Goal: Task Accomplishment & Management: Complete application form

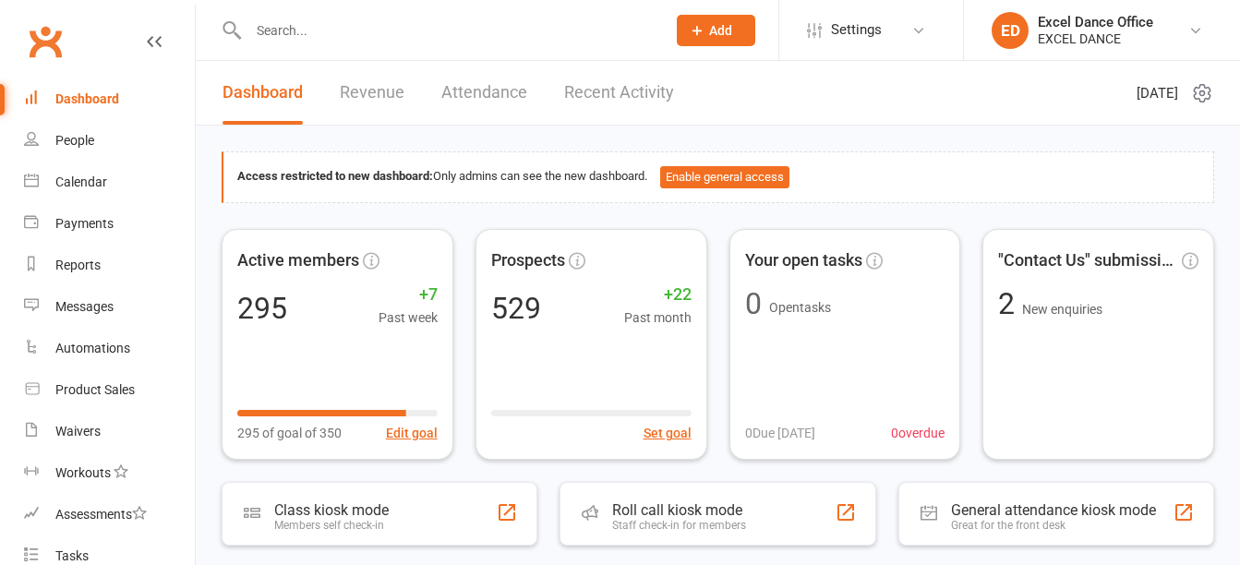
click at [696, 31] on icon at bounding box center [697, 30] width 17 height 17
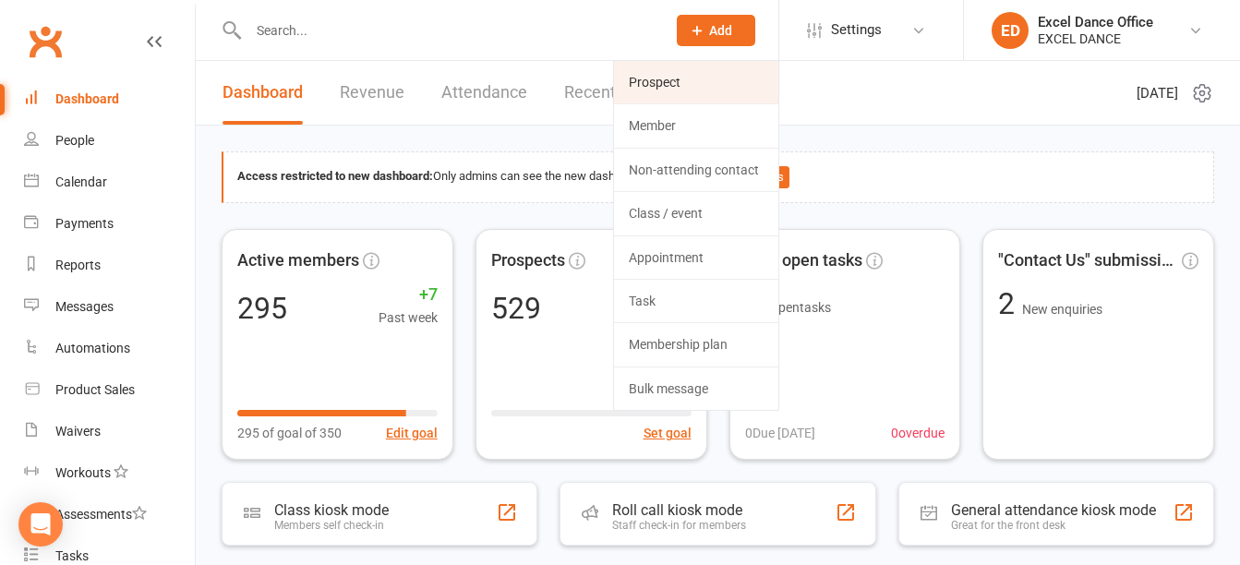
click at [696, 86] on link "Prospect" at bounding box center [696, 82] width 164 height 42
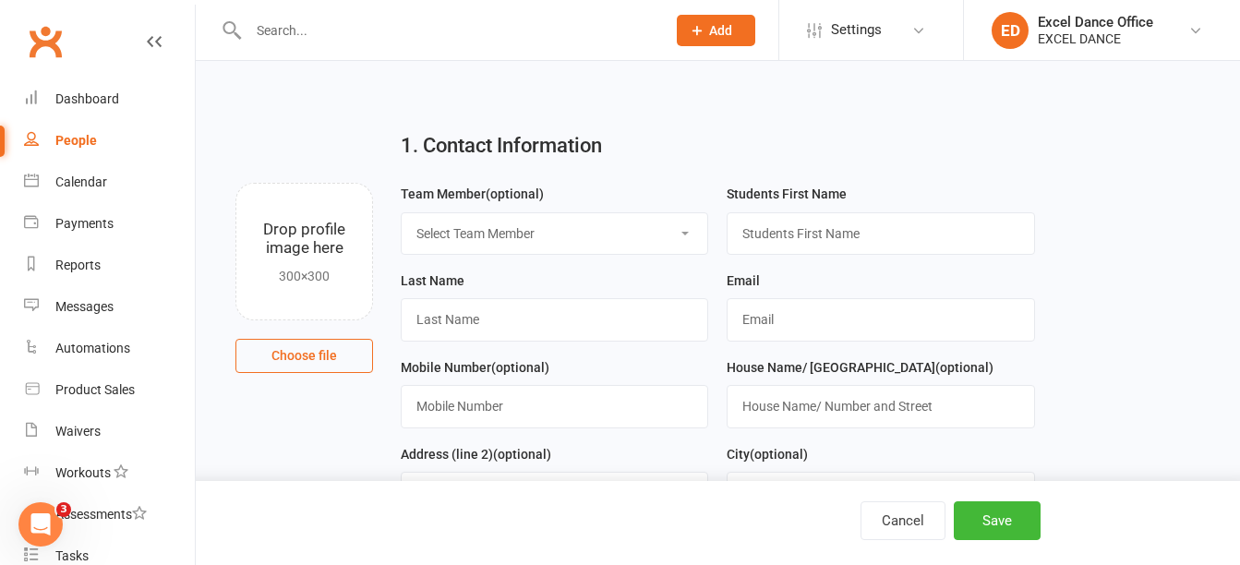
click at [624, 245] on select "Select Team Member Excel Dance Office [PERSON_NAME] Excel Dance [PERSON_NAME] […" at bounding box center [555, 233] width 306 height 41
select select "0"
click at [402, 213] on select "Select Team Member Excel Dance Office [PERSON_NAME] Excel Dance [PERSON_NAME] […" at bounding box center [555, 233] width 306 height 41
click at [850, 228] on input "text" at bounding box center [879, 233] width 307 height 42
type input "sofia"
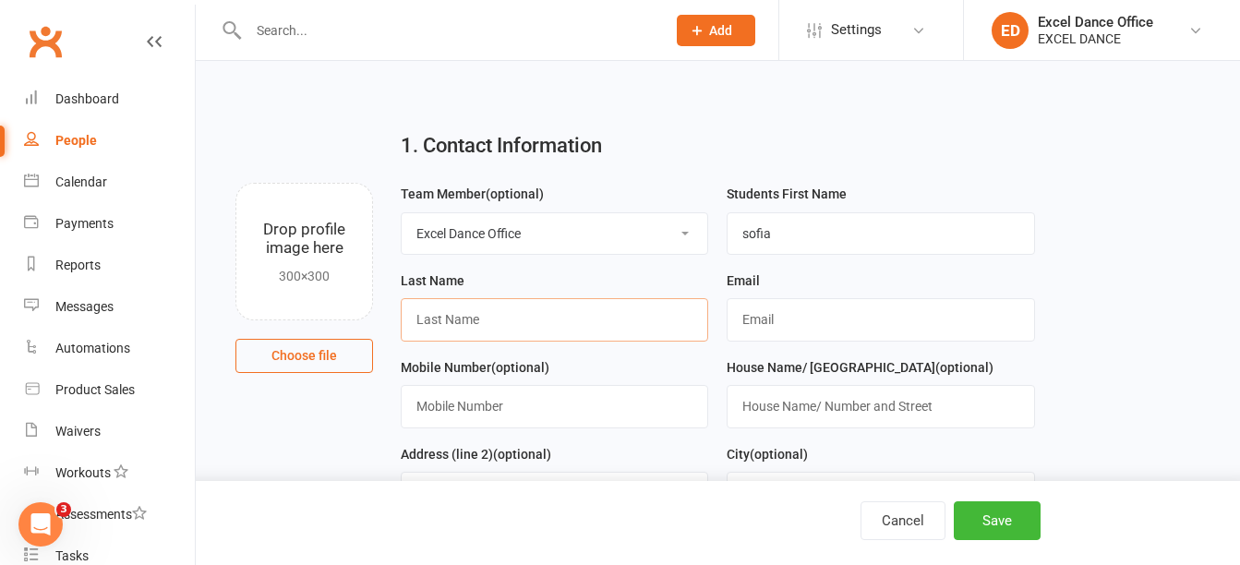
click at [589, 320] on input "text" at bounding box center [554, 319] width 307 height 42
type input "[PERSON_NAME]"
click at [896, 294] on div "Email" at bounding box center [879, 306] width 307 height 72
click at [882, 310] on input "text" at bounding box center [879, 319] width 307 height 42
type input "[EMAIL_ADDRESS][DOMAIN_NAME]"
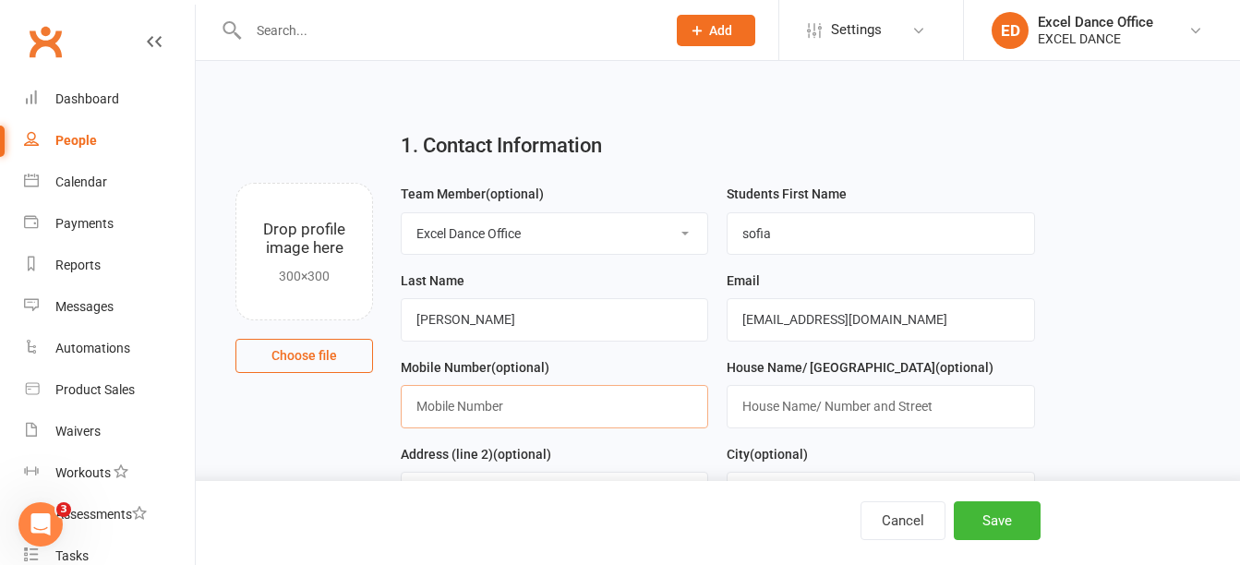
type input "07970368698"
drag, startPoint x: 533, startPoint y: 426, endPoint x: 342, endPoint y: 425, distance: 191.1
type input "07932007565"
click at [1014, 513] on button "Save" at bounding box center [997, 520] width 87 height 39
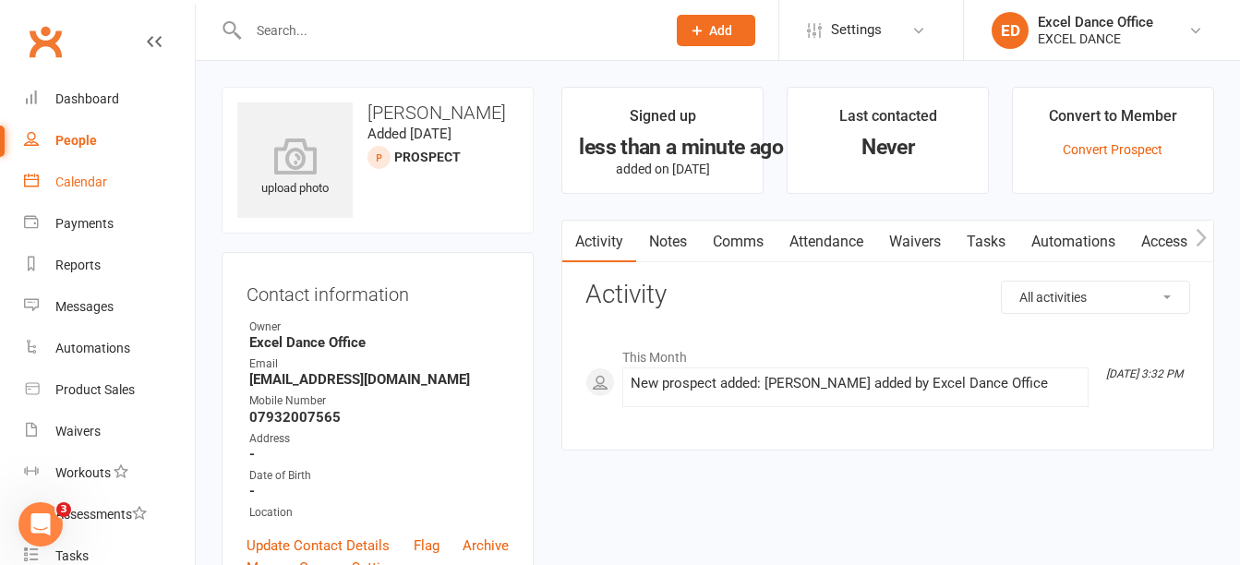
click at [100, 180] on div "Calendar" at bounding box center [81, 181] width 52 height 15
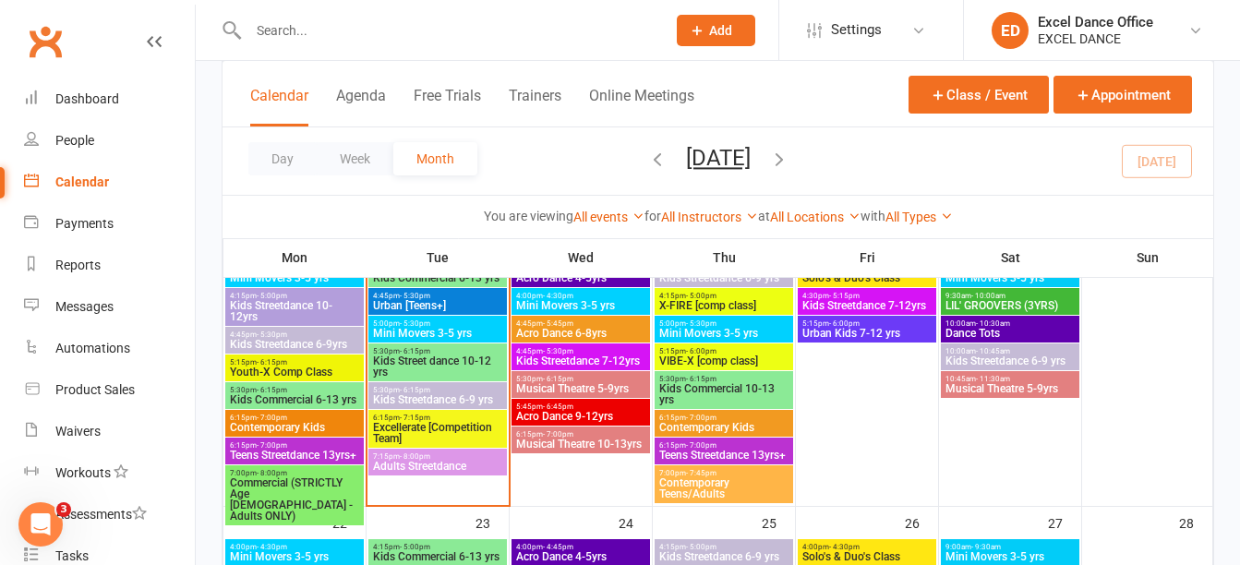
scroll to position [736, 0]
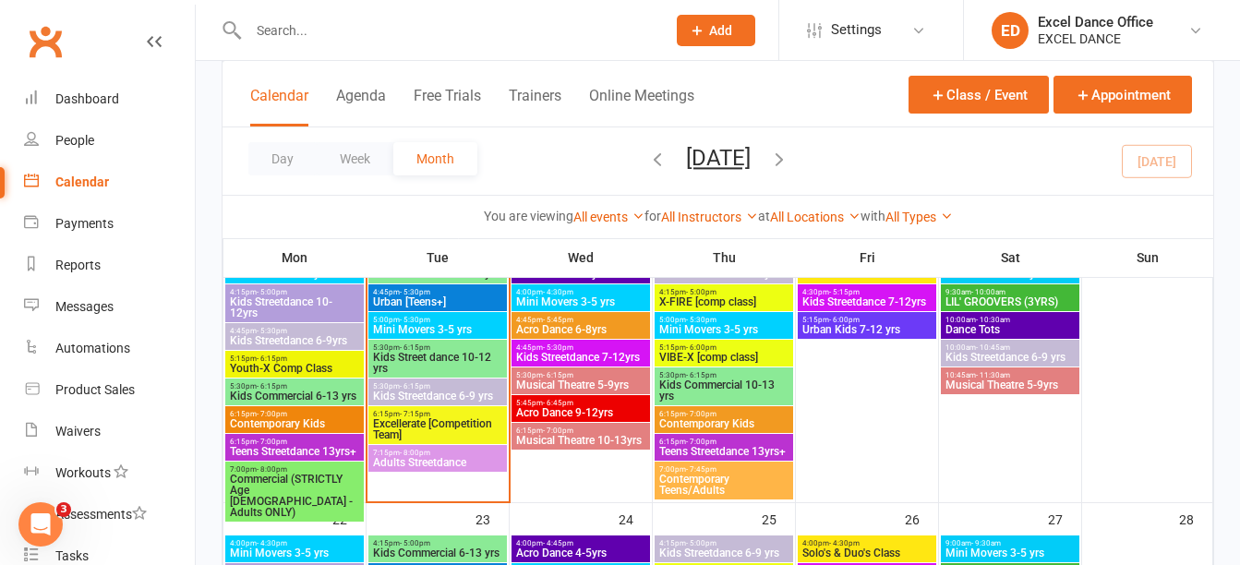
click at [457, 348] on span "5:30pm - 6:15pm" at bounding box center [437, 347] width 131 height 8
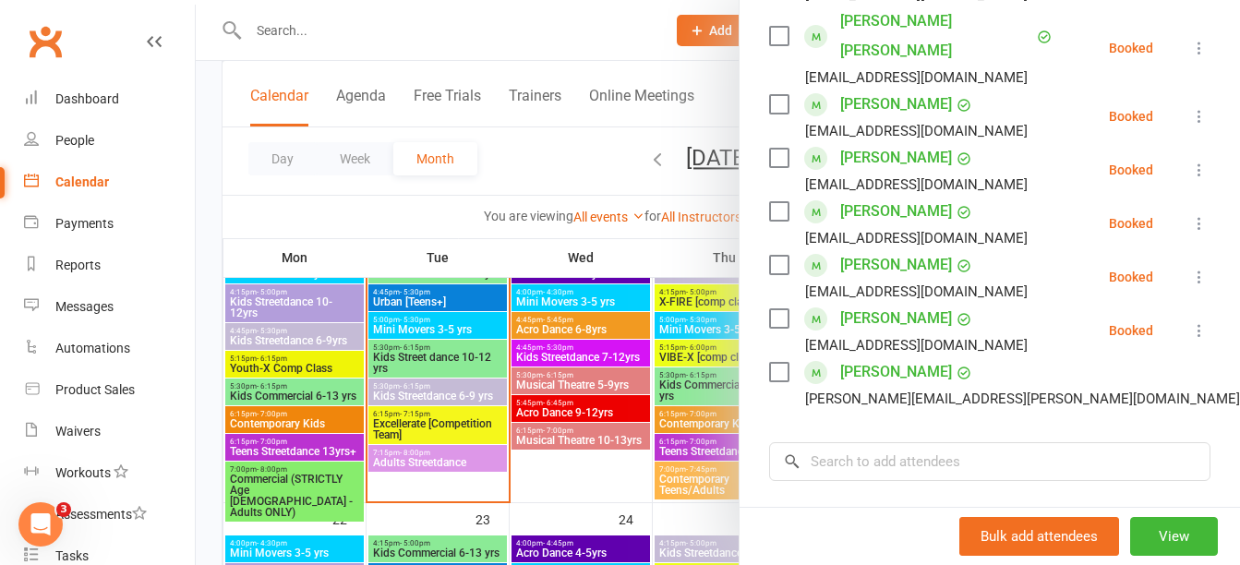
scroll to position [727, 0]
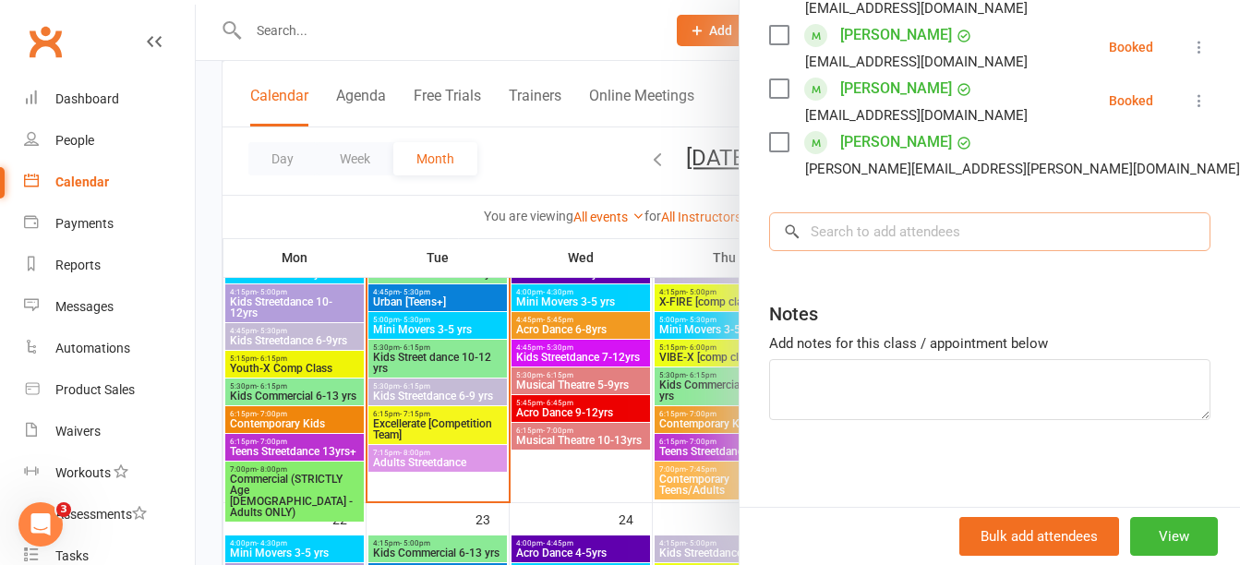
click at [981, 212] on input "search" at bounding box center [989, 231] width 441 height 39
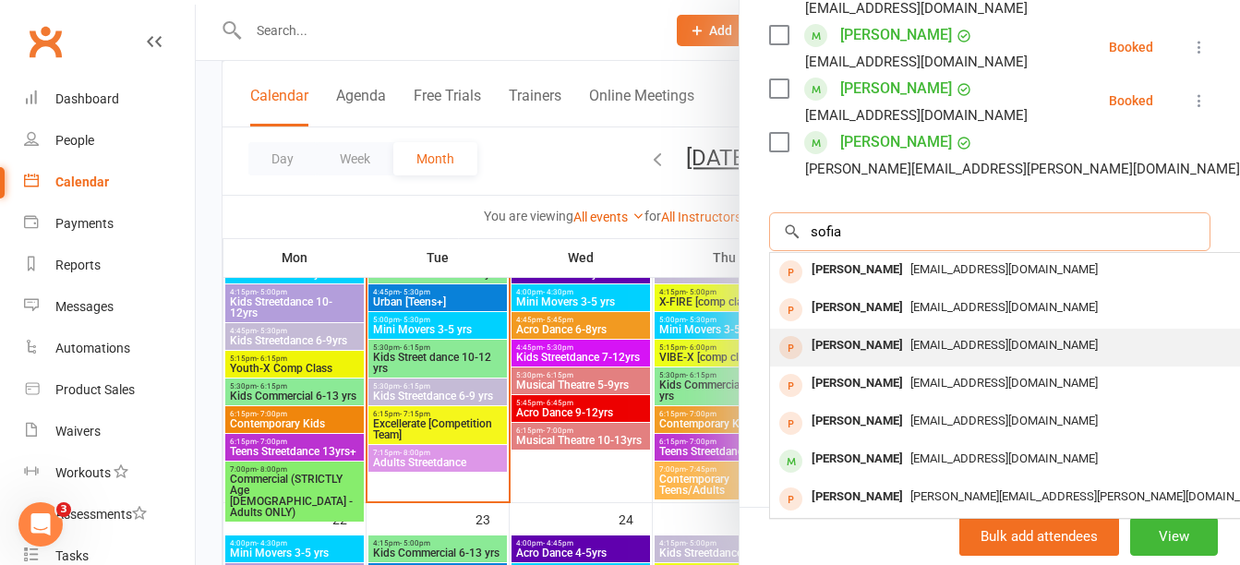
type input "sofia"
click at [944, 346] on div "[EMAIL_ADDRESS][DOMAIN_NAME]" at bounding box center [1045, 345] width 537 height 27
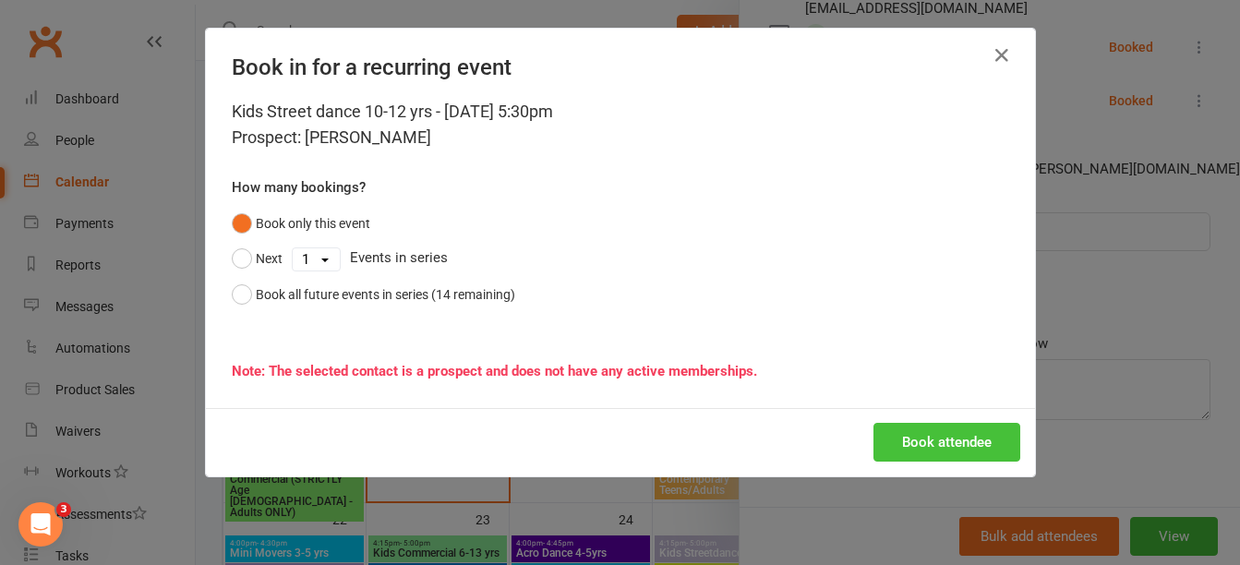
click at [945, 445] on button "Book attendee" at bounding box center [946, 442] width 147 height 39
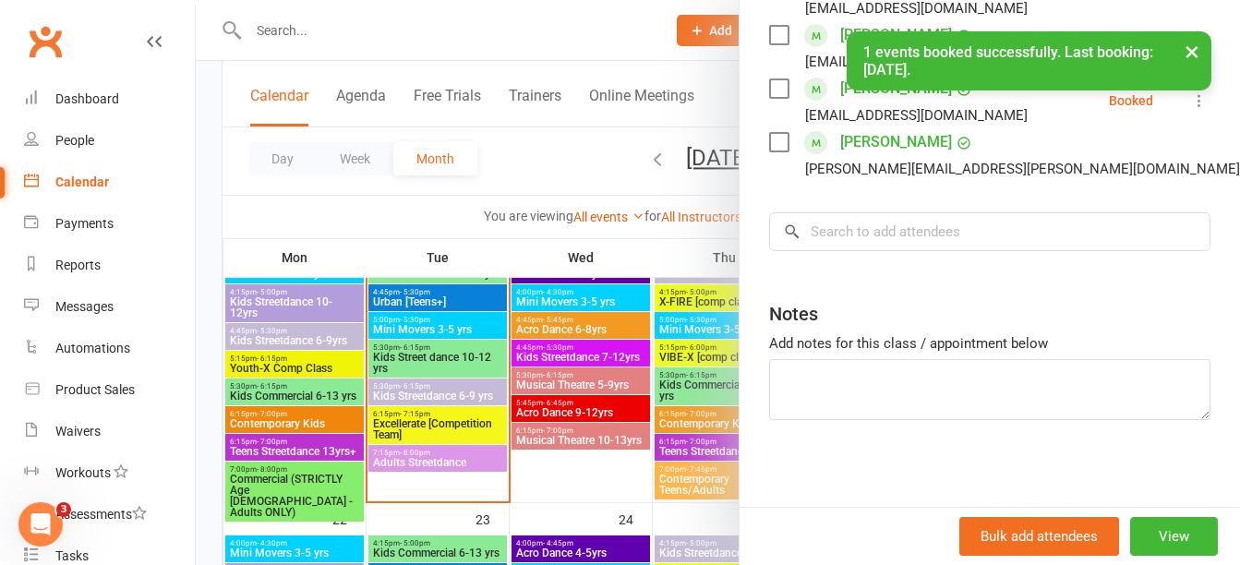
scroll to position [781, 0]
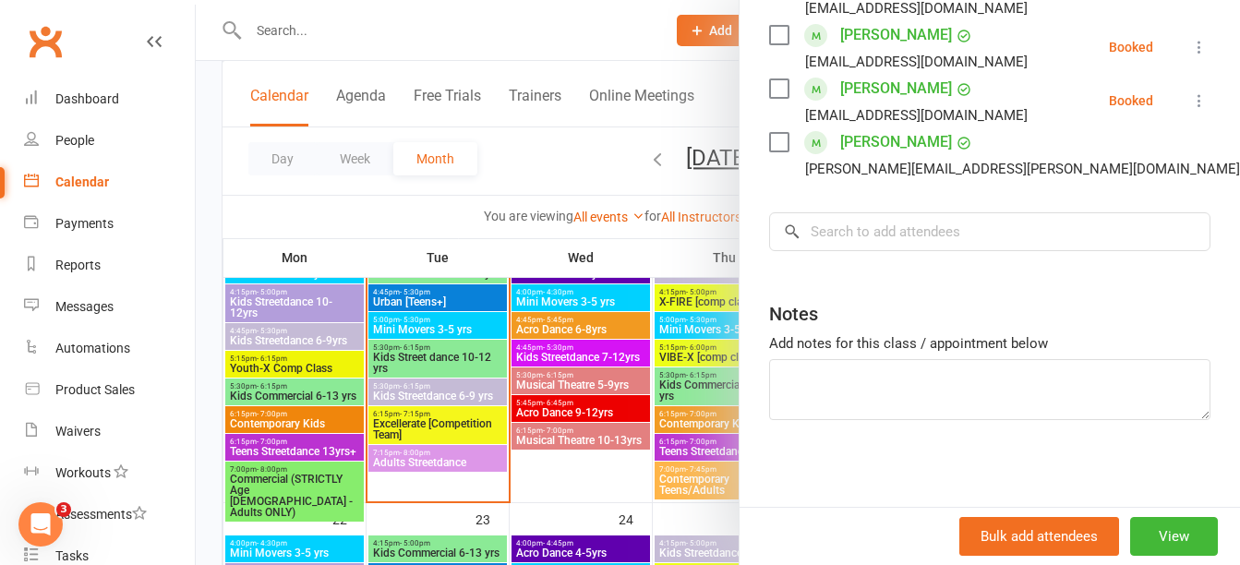
click at [507, 147] on div at bounding box center [718, 282] width 1044 height 565
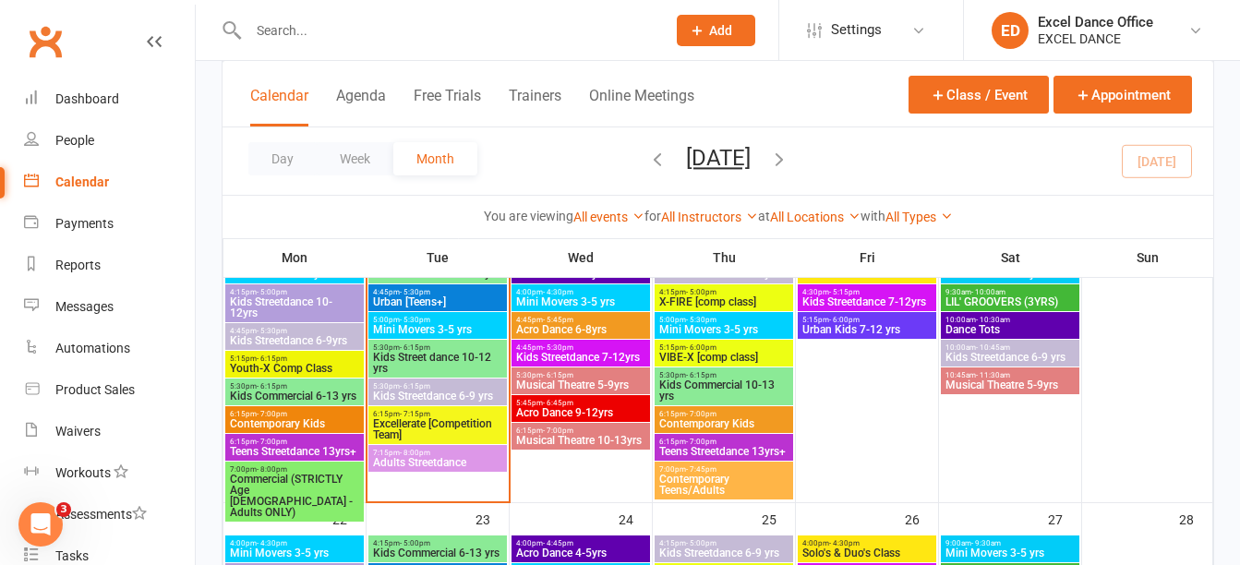
click at [713, 32] on span "Add" at bounding box center [720, 30] width 23 height 15
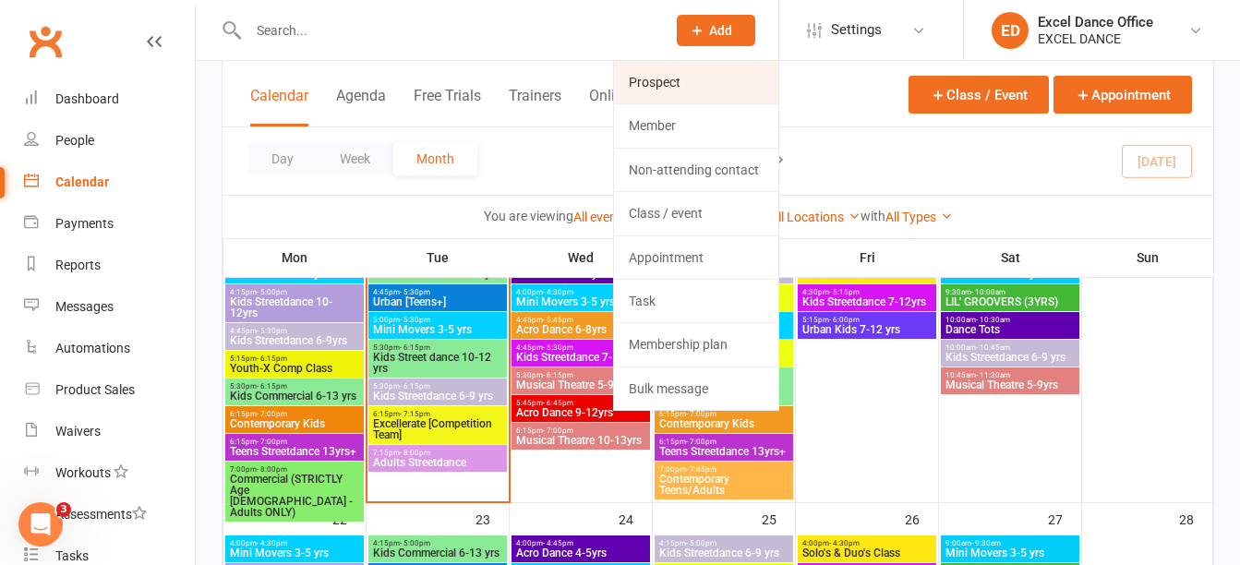
click at [702, 98] on link "Prospect" at bounding box center [696, 82] width 164 height 42
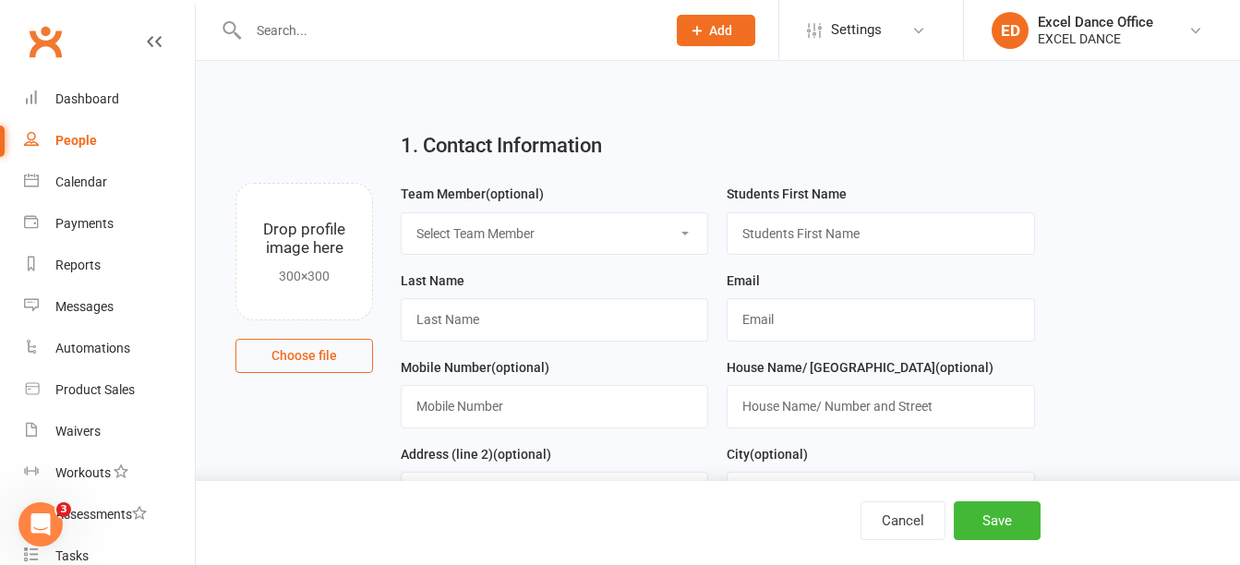
click at [643, 227] on select "Select Team Member Excel Dance Office [PERSON_NAME] Excel Dance [PERSON_NAME] […" at bounding box center [555, 233] width 306 height 41
select select "0"
click at [402, 213] on select "Select Team Member Excel Dance Office [PERSON_NAME] Excel Dance [PERSON_NAME] […" at bounding box center [555, 233] width 306 height 41
click at [823, 234] on input "text" at bounding box center [879, 233] width 307 height 42
type input "[PERSON_NAME]"
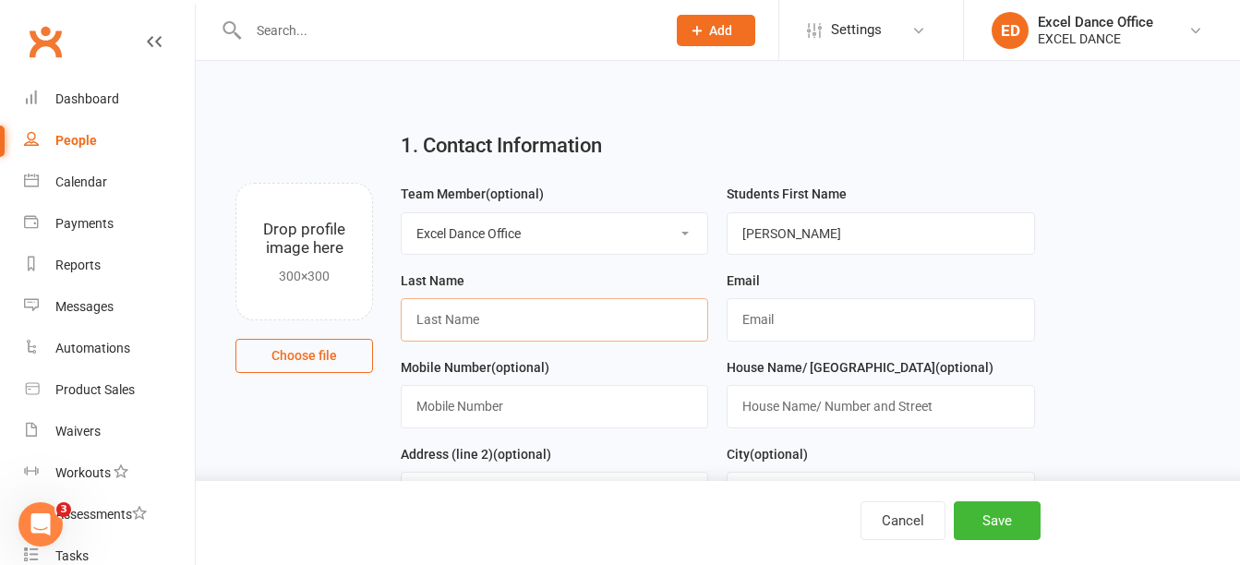
click at [444, 325] on input "text" at bounding box center [554, 319] width 307 height 42
type input "Buttery"
click at [835, 310] on input "text" at bounding box center [879, 319] width 307 height 42
type input "[EMAIL_ADDRESS][DOMAIN_NAME]"
drag, startPoint x: 562, startPoint y: 432, endPoint x: 519, endPoint y: 410, distance: 48.7
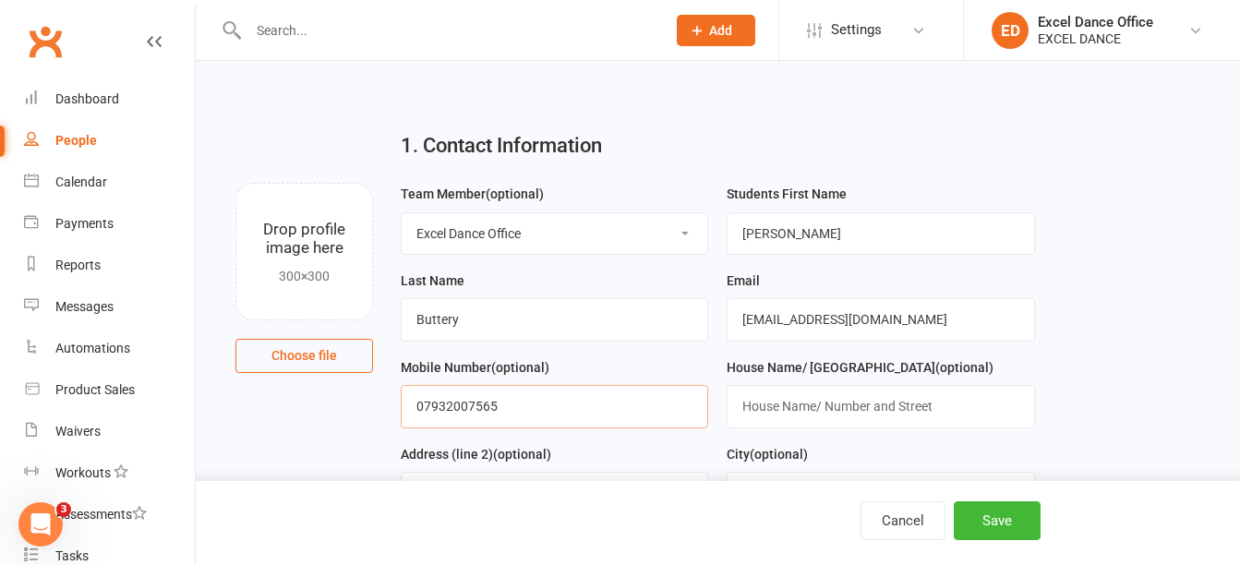
click at [519, 410] on div "Mobile Number (optional) [PHONE_NUMBER]" at bounding box center [554, 399] width 326 height 87
type input "0"
click at [1001, 506] on button "Save" at bounding box center [997, 520] width 87 height 39
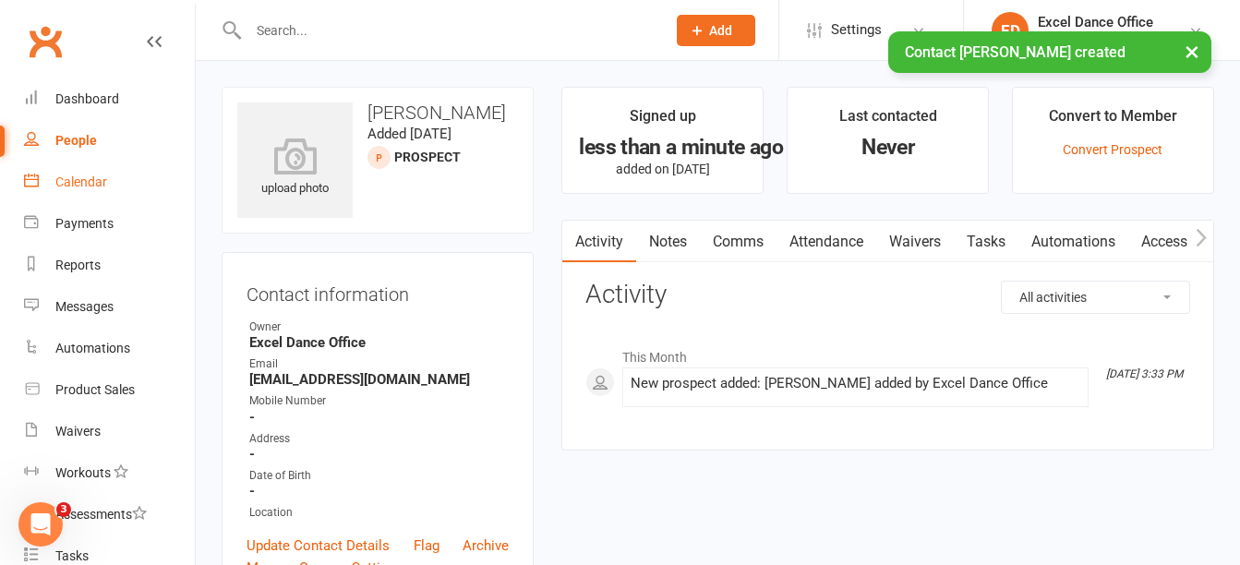
click at [104, 180] on div "Calendar" at bounding box center [81, 181] width 52 height 15
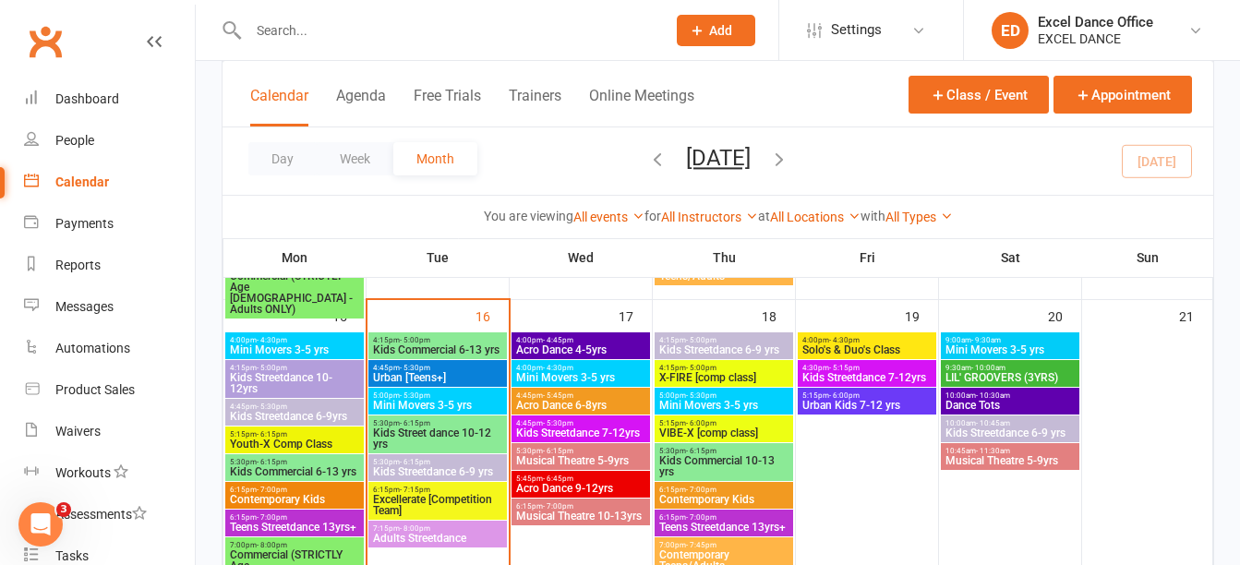
scroll to position [672, 0]
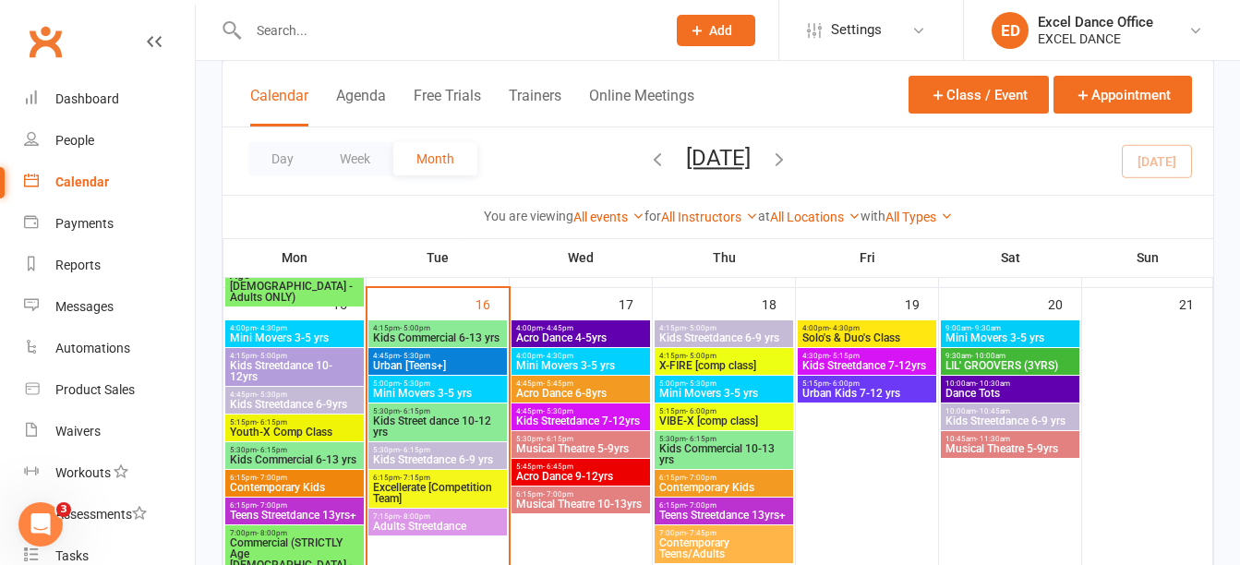
click at [435, 498] on span "Excellerate [Competition Team]" at bounding box center [437, 493] width 131 height 22
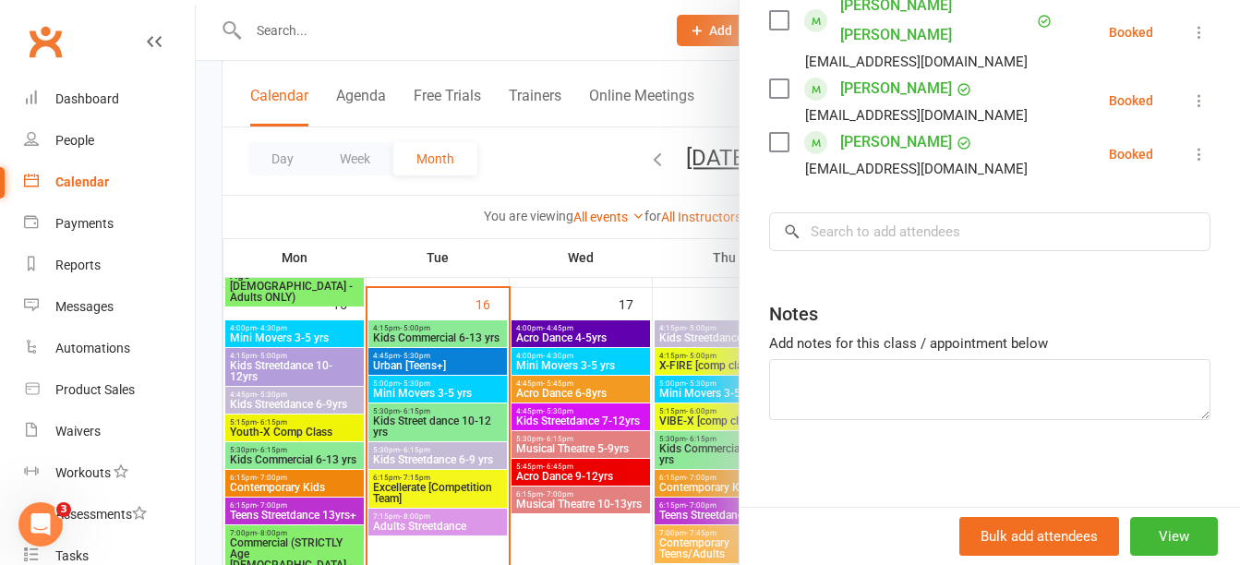
scroll to position [475, 0]
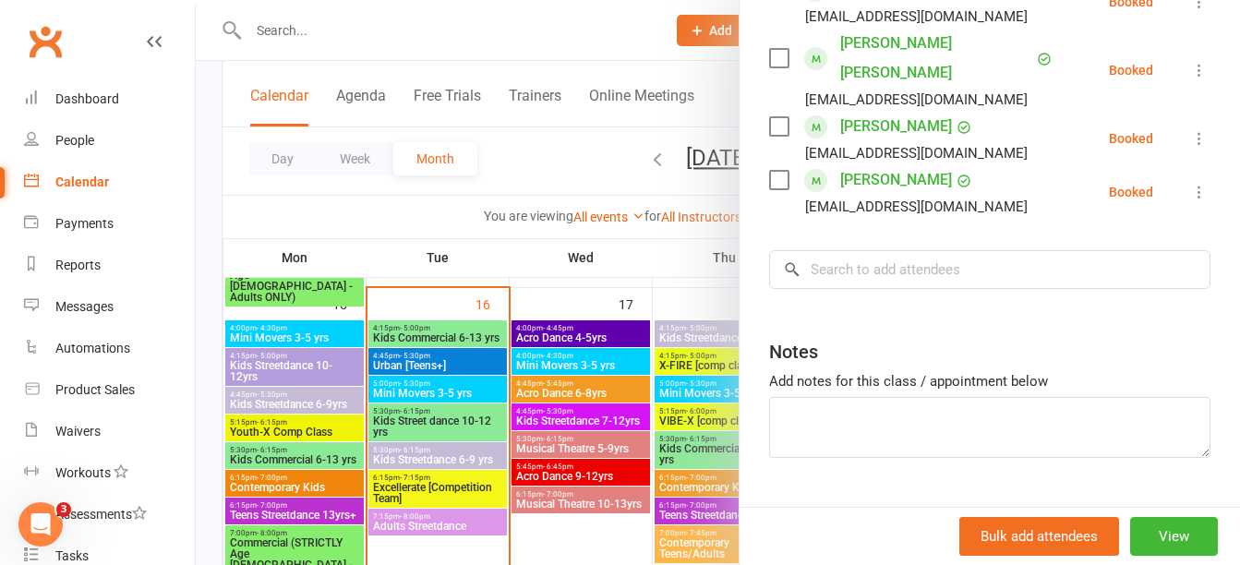
click at [1034, 286] on div "Class kiosk mode Roll call 6:15 PM - 7:15 PM, [DATE] with Excel Dance Office at…" at bounding box center [989, 76] width 500 height 947
click at [1034, 282] on input "search" at bounding box center [989, 269] width 441 height 39
type input "p"
click at [452, 415] on div at bounding box center [718, 282] width 1044 height 565
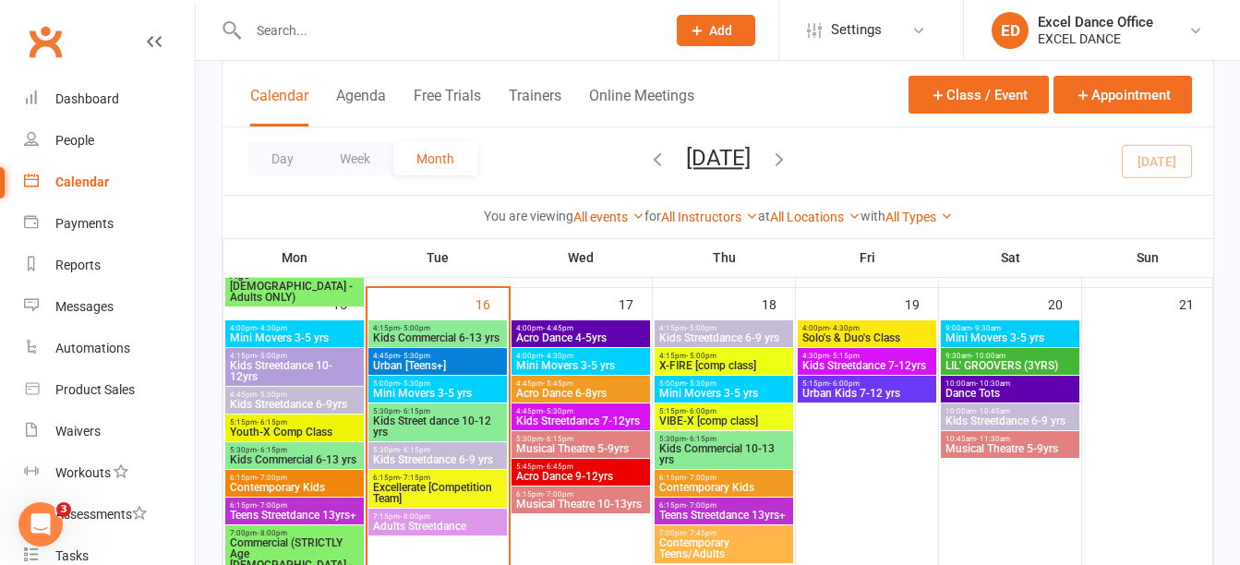
click at [452, 415] on span "Kids Street dance 10-12 yrs" at bounding box center [437, 426] width 131 height 22
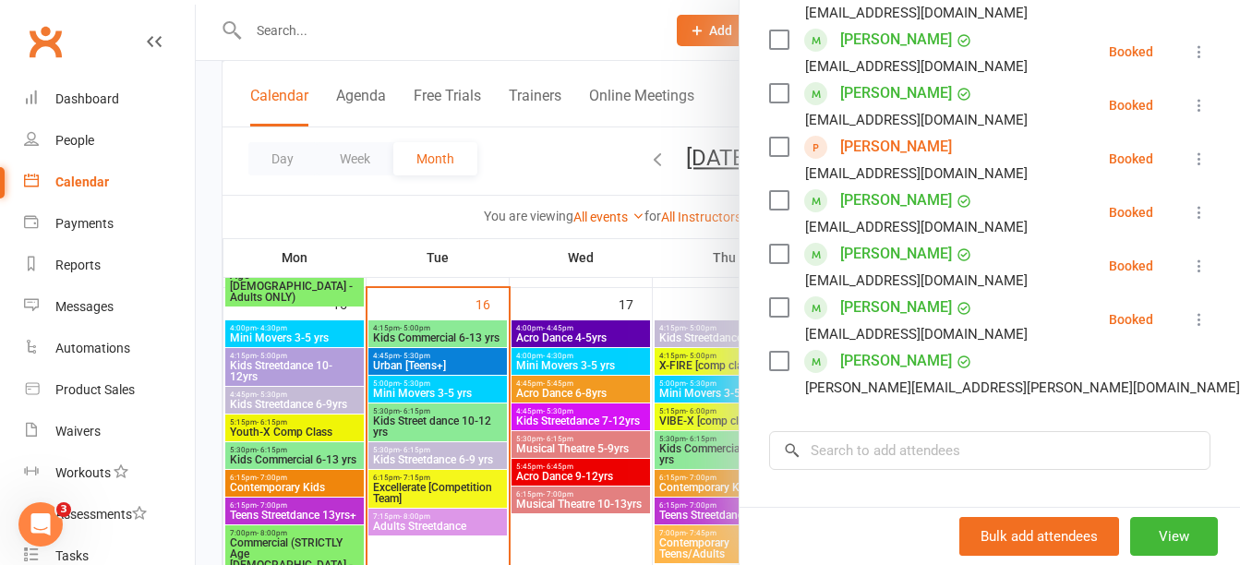
scroll to position [564, 0]
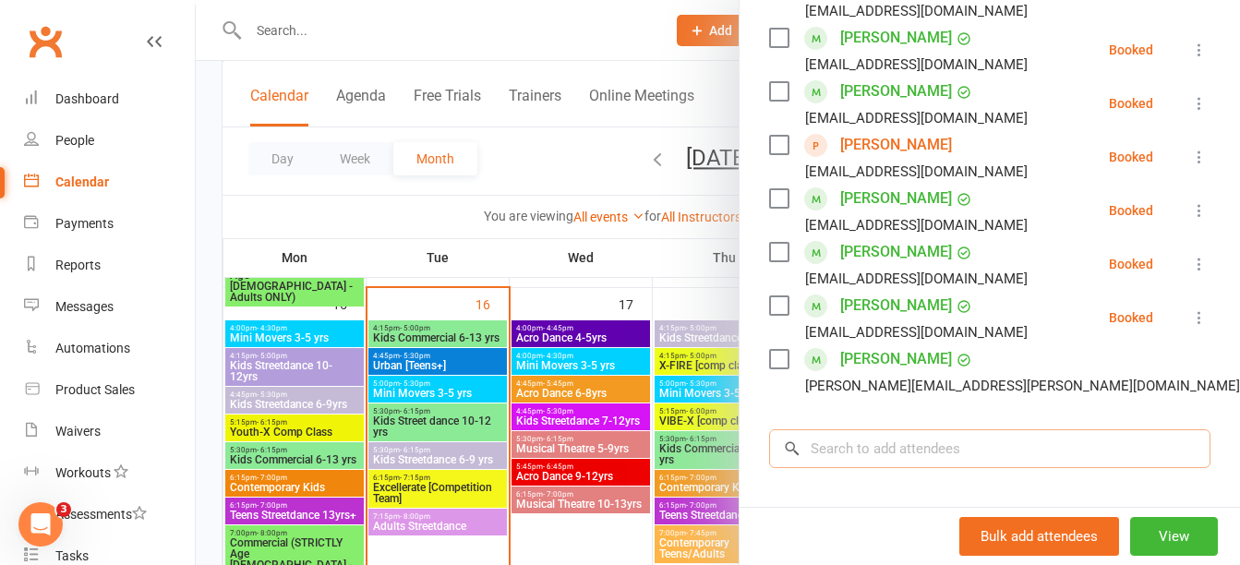
click at [834, 442] on input "search" at bounding box center [989, 448] width 441 height 39
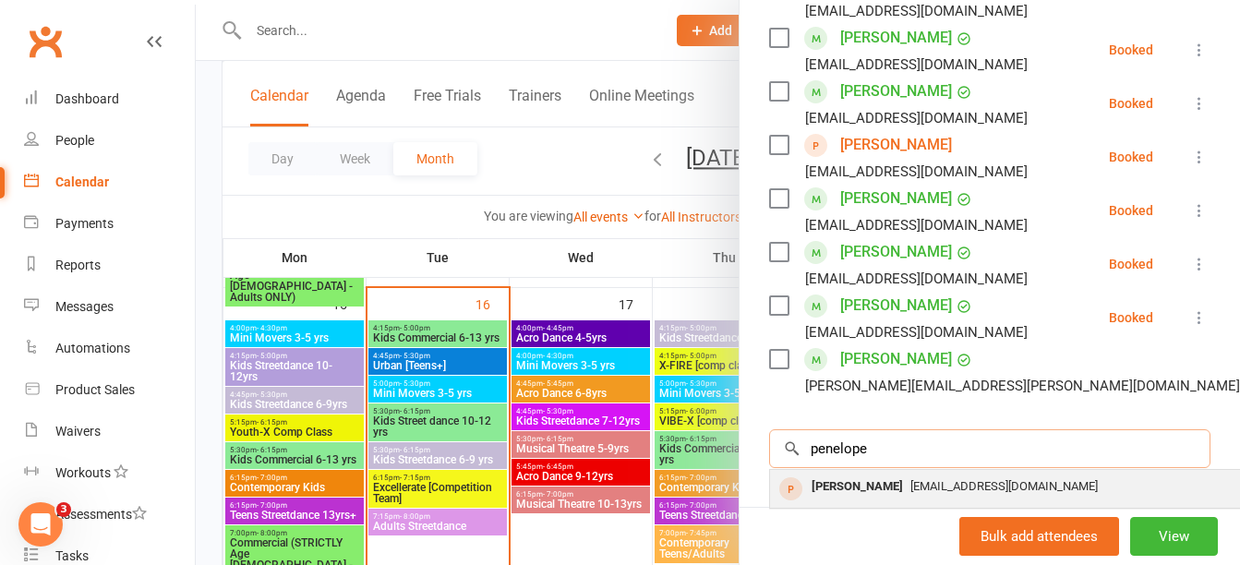
type input "penelope"
click at [847, 474] on div "[PERSON_NAME]" at bounding box center [857, 487] width 106 height 27
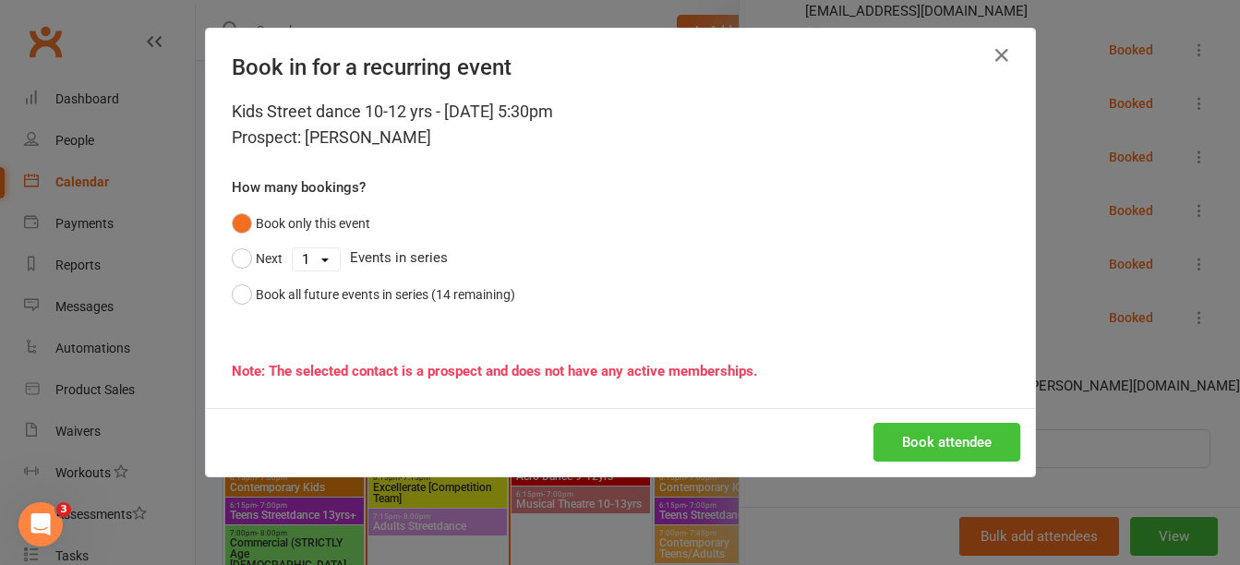
click at [957, 438] on button "Book attendee" at bounding box center [946, 442] width 147 height 39
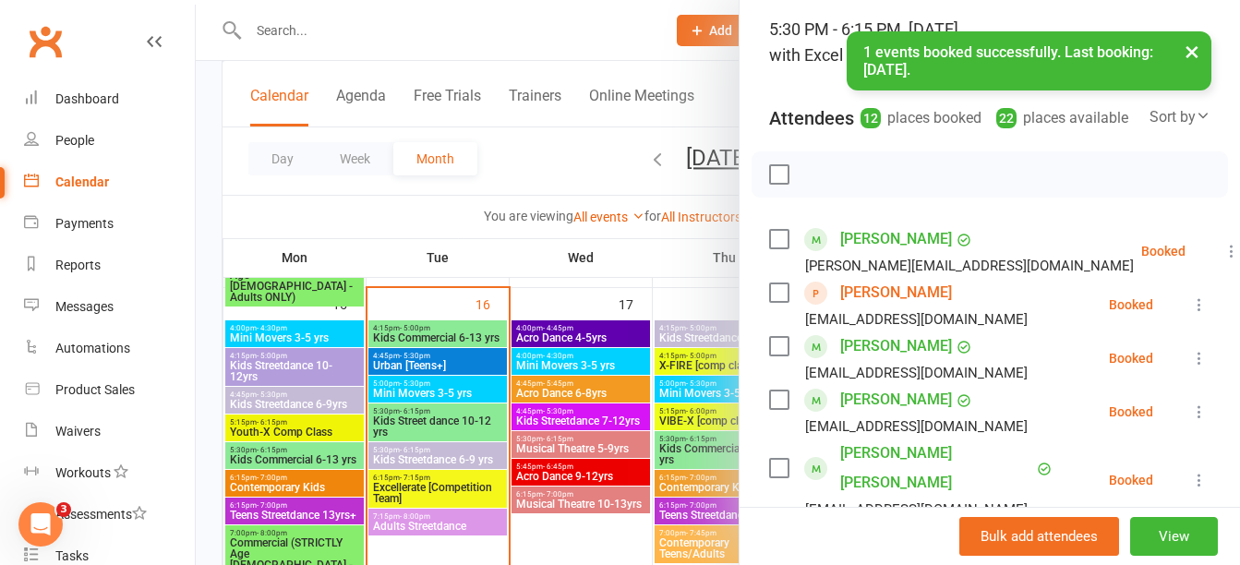
scroll to position [0, 0]
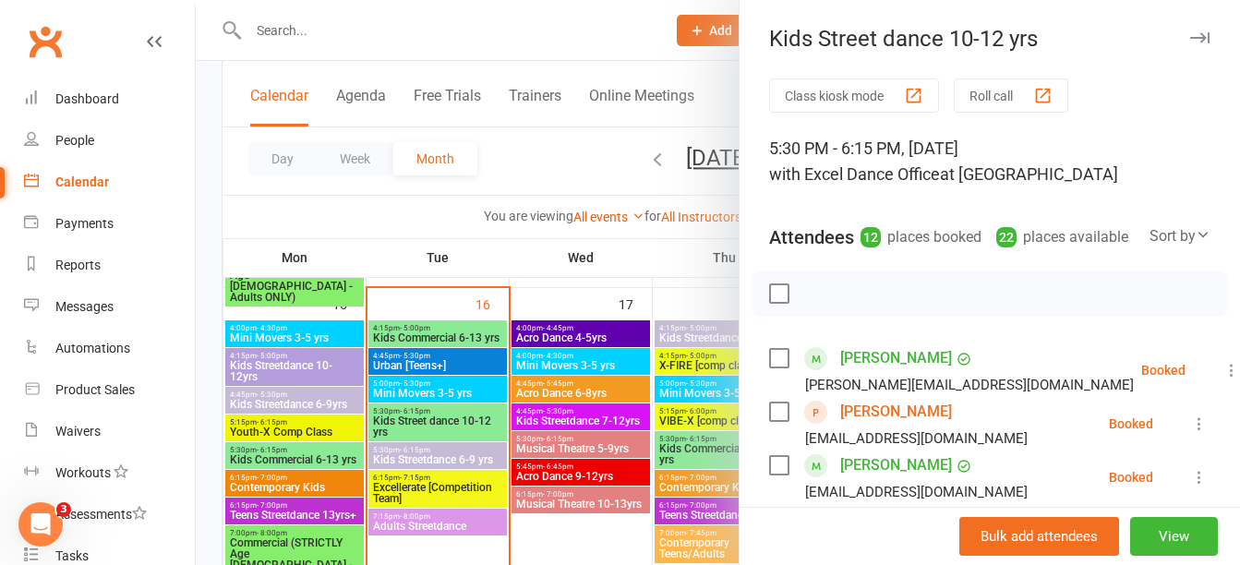
click at [1158, 37] on div "Kids Street dance 10-12 yrs" at bounding box center [989, 39] width 500 height 26
click at [326, 73] on div at bounding box center [718, 282] width 1044 height 565
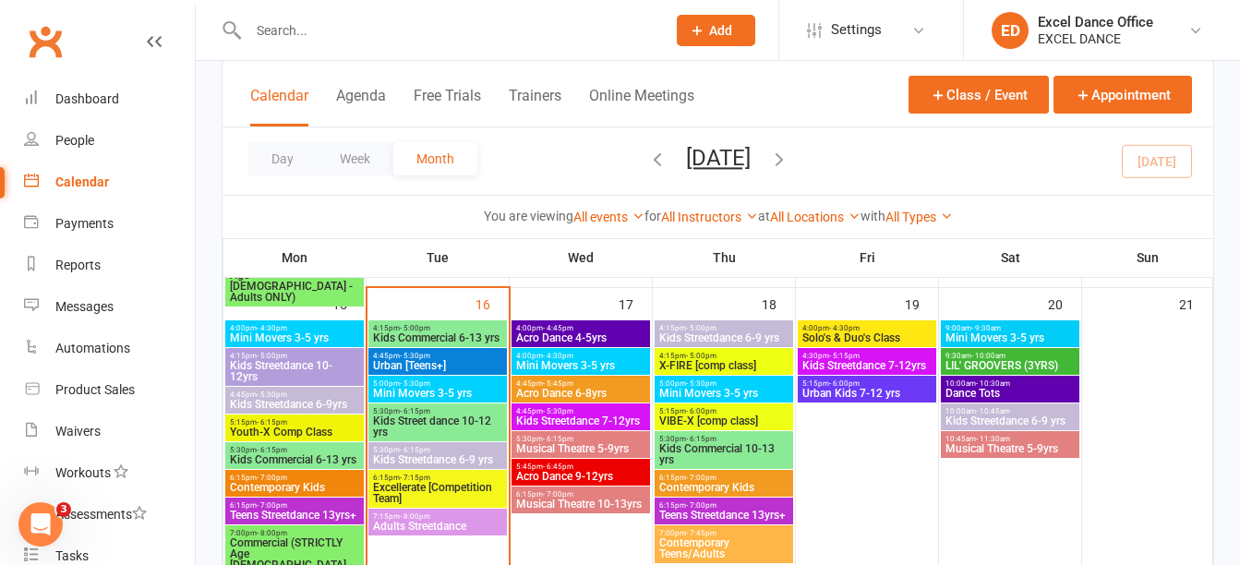
click at [316, 32] on input "text" at bounding box center [448, 31] width 410 height 26
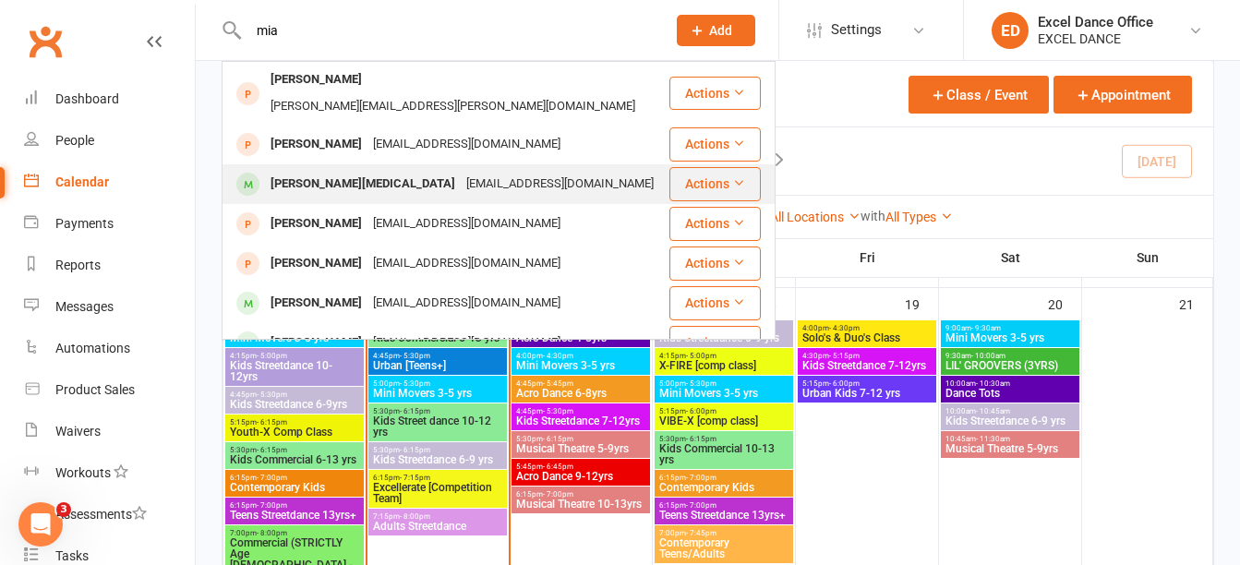
type input "mia"
click at [461, 171] on div "[EMAIL_ADDRESS][DOMAIN_NAME]" at bounding box center [560, 184] width 198 height 27
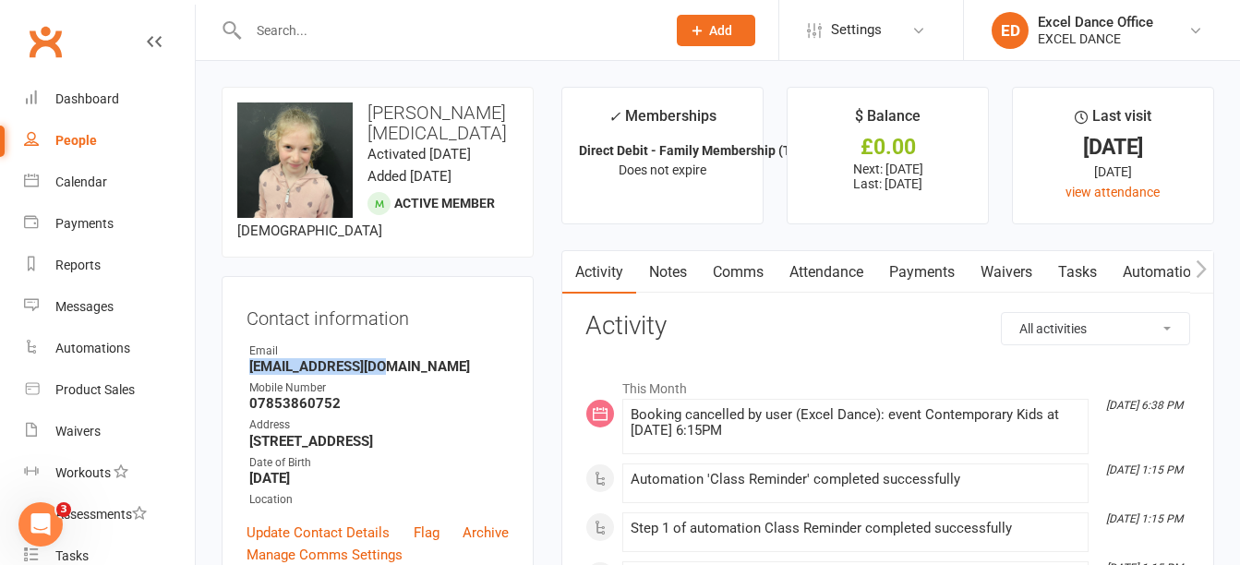
drag, startPoint x: 388, startPoint y: 342, endPoint x: 248, endPoint y: 346, distance: 139.5
click at [248, 346] on li "Email [EMAIL_ADDRESS][DOMAIN_NAME]" at bounding box center [377, 358] width 262 height 32
drag, startPoint x: 248, startPoint y: 346, endPoint x: 310, endPoint y: 345, distance: 61.9
copy strong "[EMAIL_ADDRESS][DOMAIN_NAME]"
